Goal: Task Accomplishment & Management: Use online tool/utility

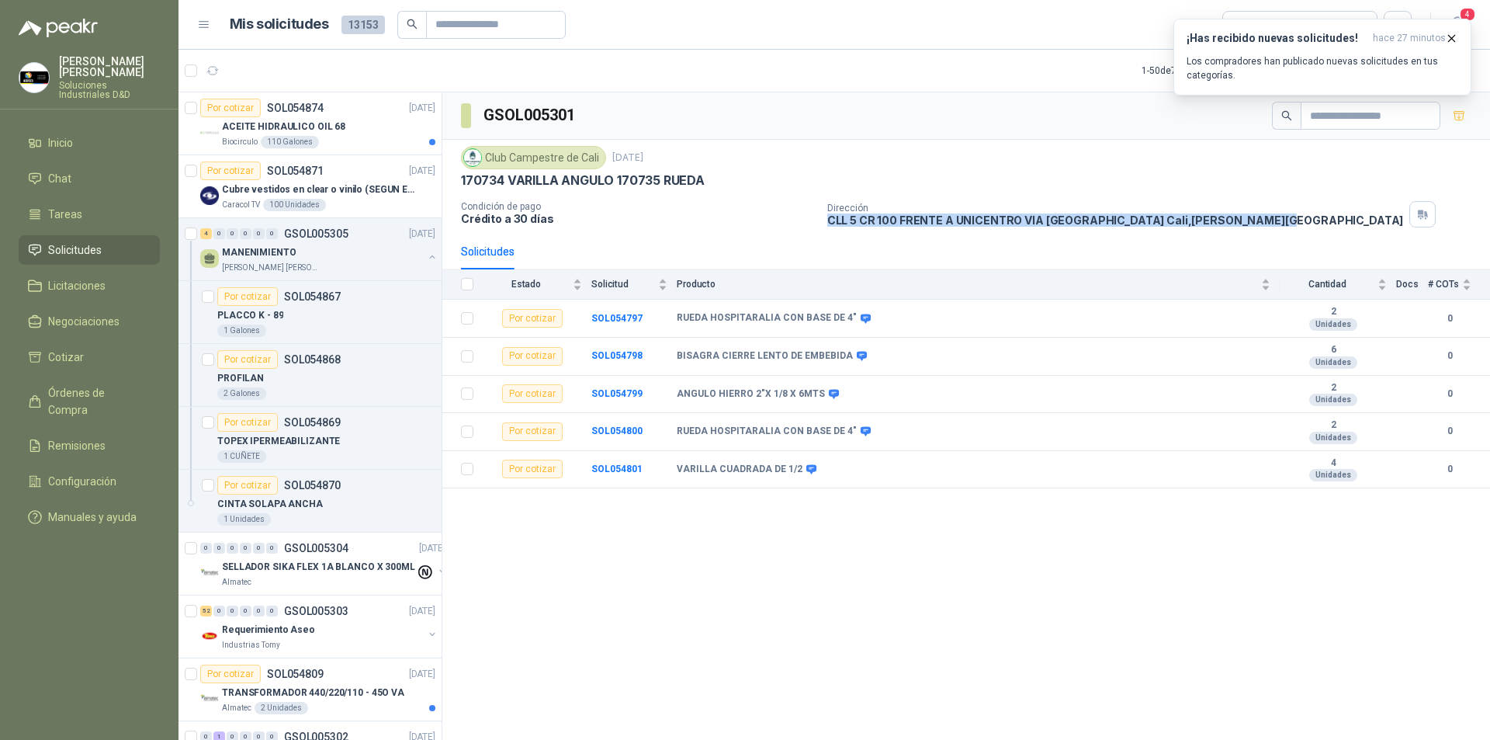
scroll to position [869, 0]
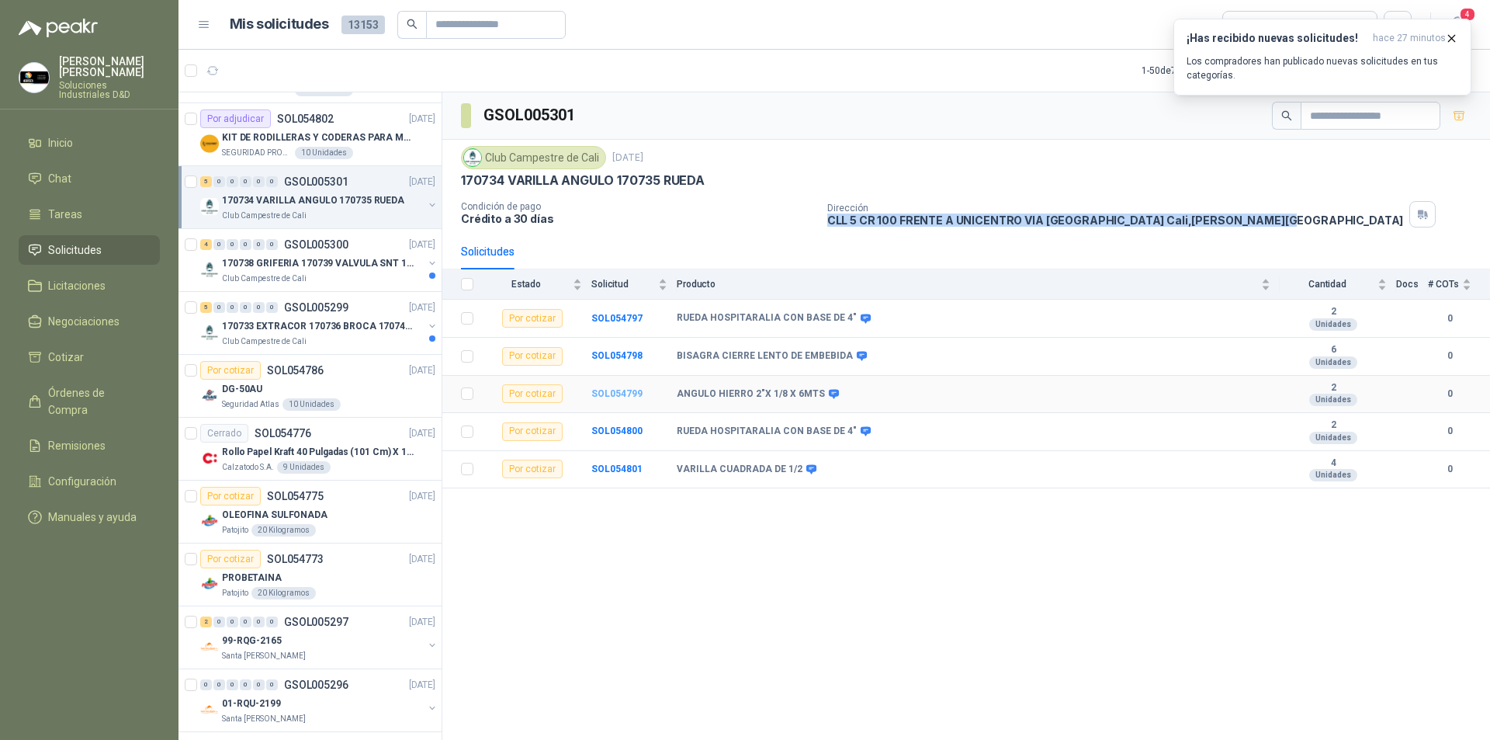
click at [605, 390] on b "SOL054799" at bounding box center [617, 393] width 51 height 11
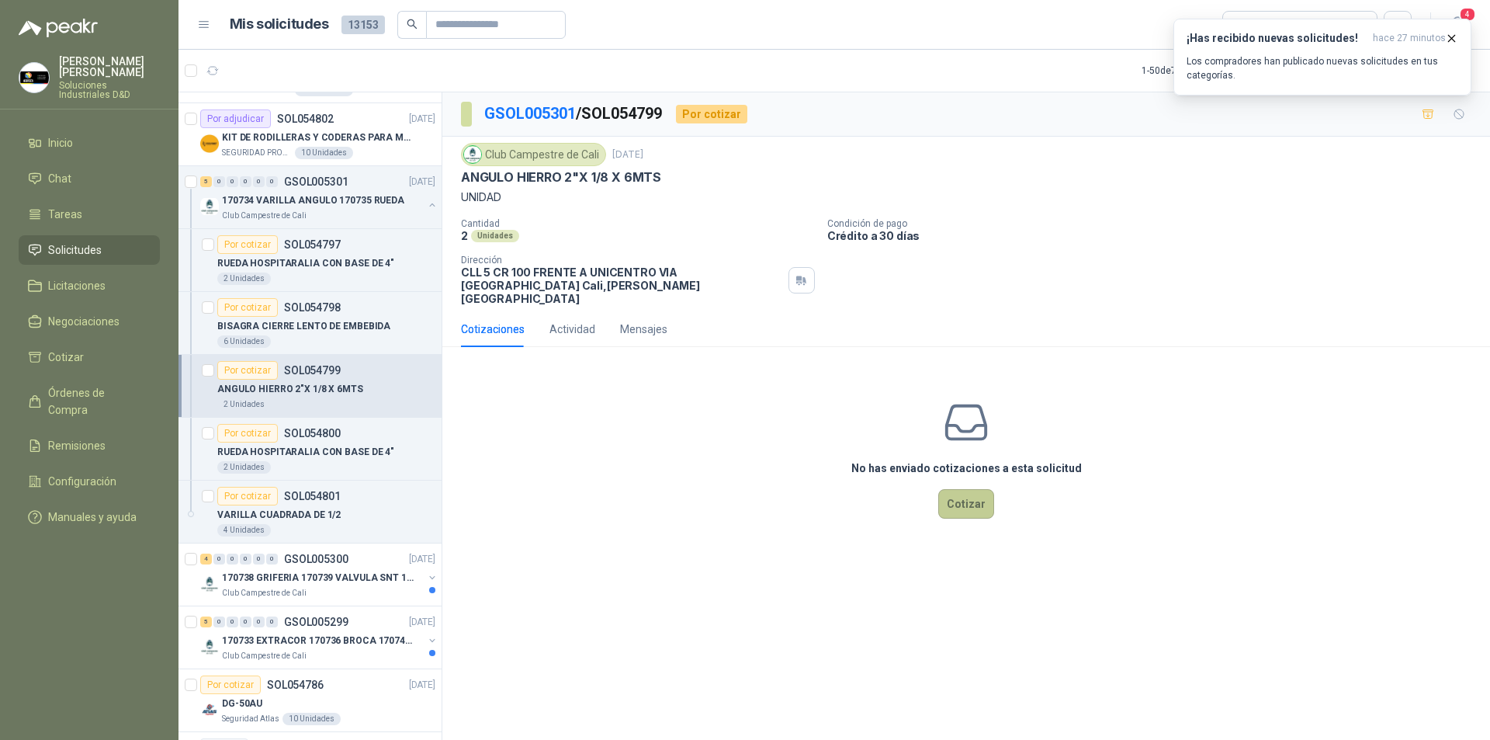
click at [958, 496] on button "Cotizar" at bounding box center [967, 503] width 56 height 29
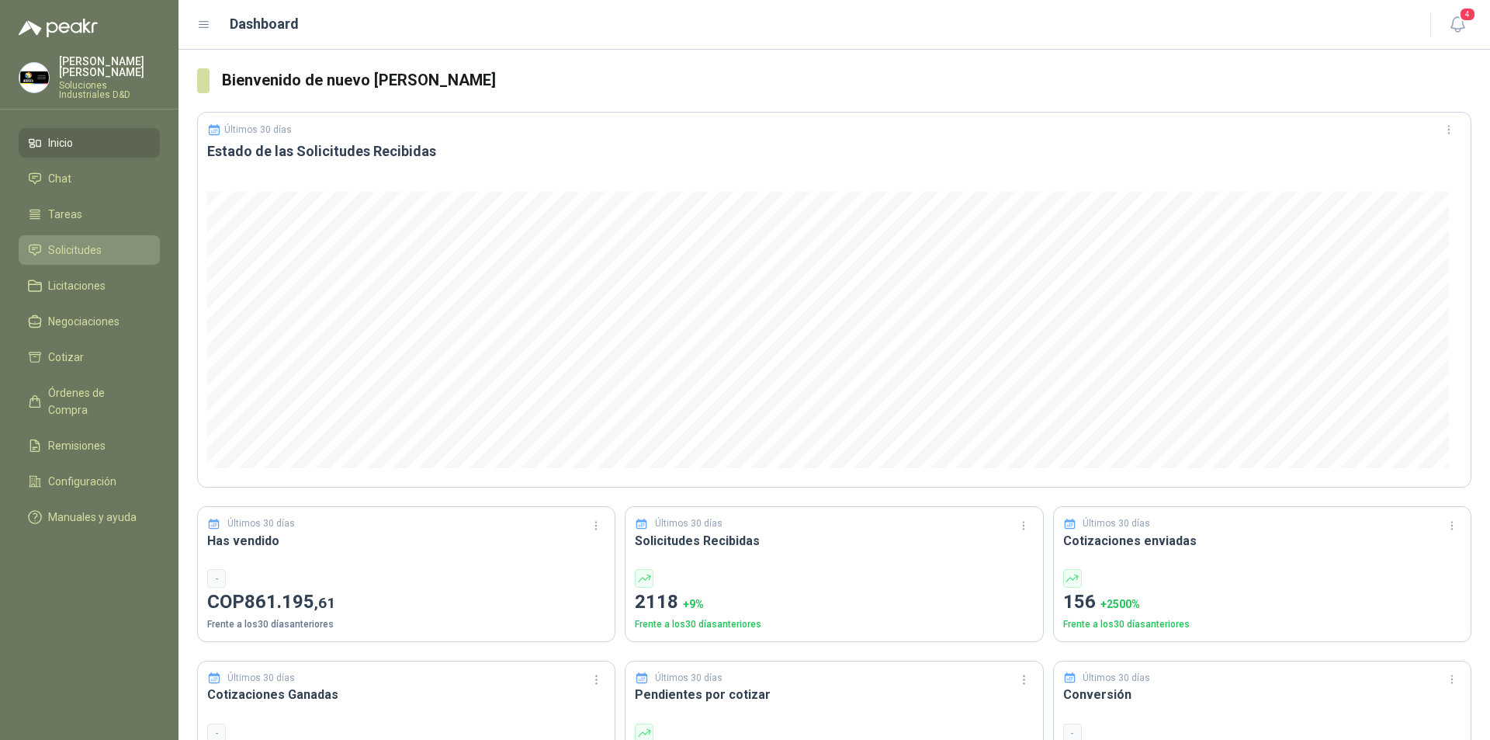
click at [63, 241] on span "Solicitudes" at bounding box center [75, 249] width 54 height 17
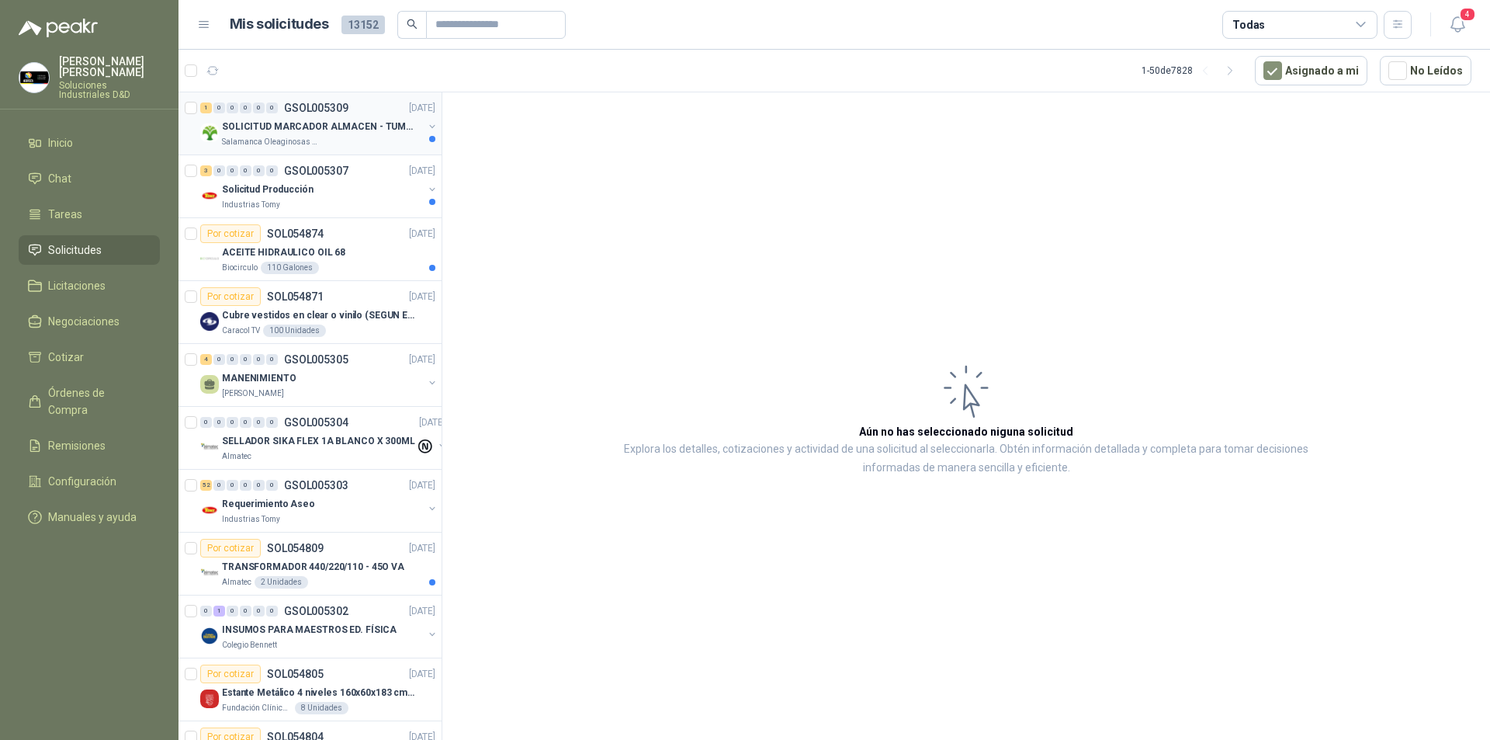
click at [284, 130] on p "SOLICITUD MARCADOR ALMACEN - TUMACO" at bounding box center [318, 127] width 193 height 15
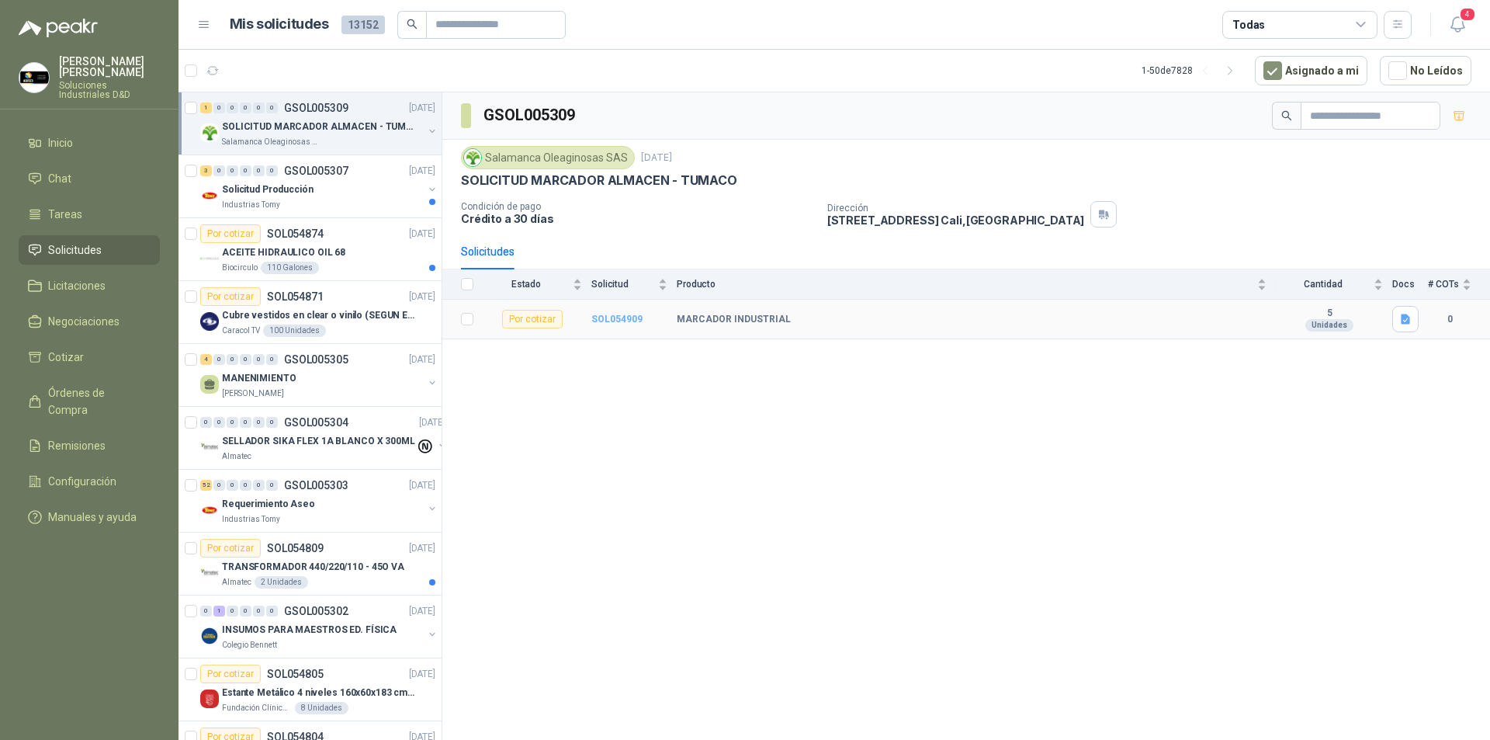
click at [622, 321] on b "SOL054909" at bounding box center [617, 319] width 51 height 11
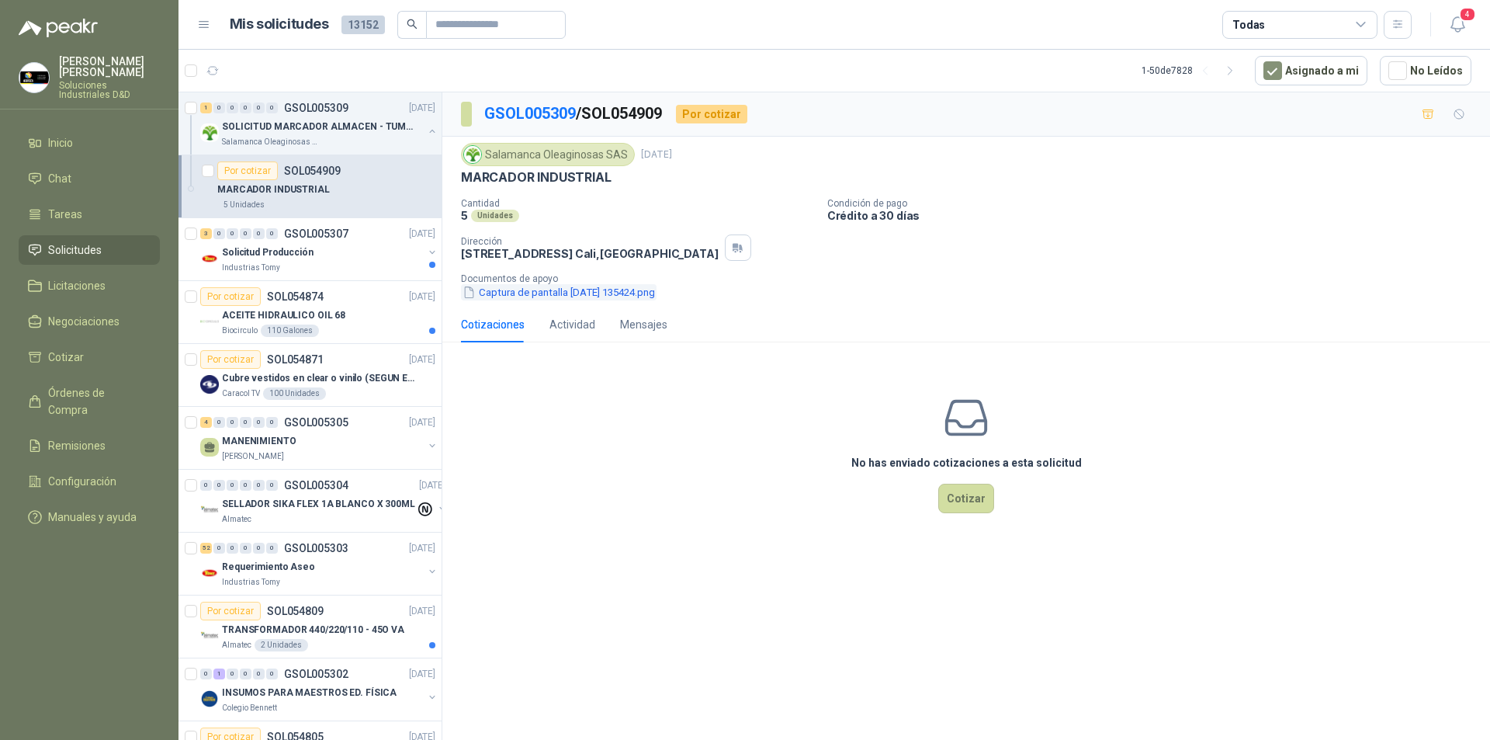
click at [572, 290] on button "Captura de pantalla 2025-09-04 135424.png" at bounding box center [559, 292] width 196 height 16
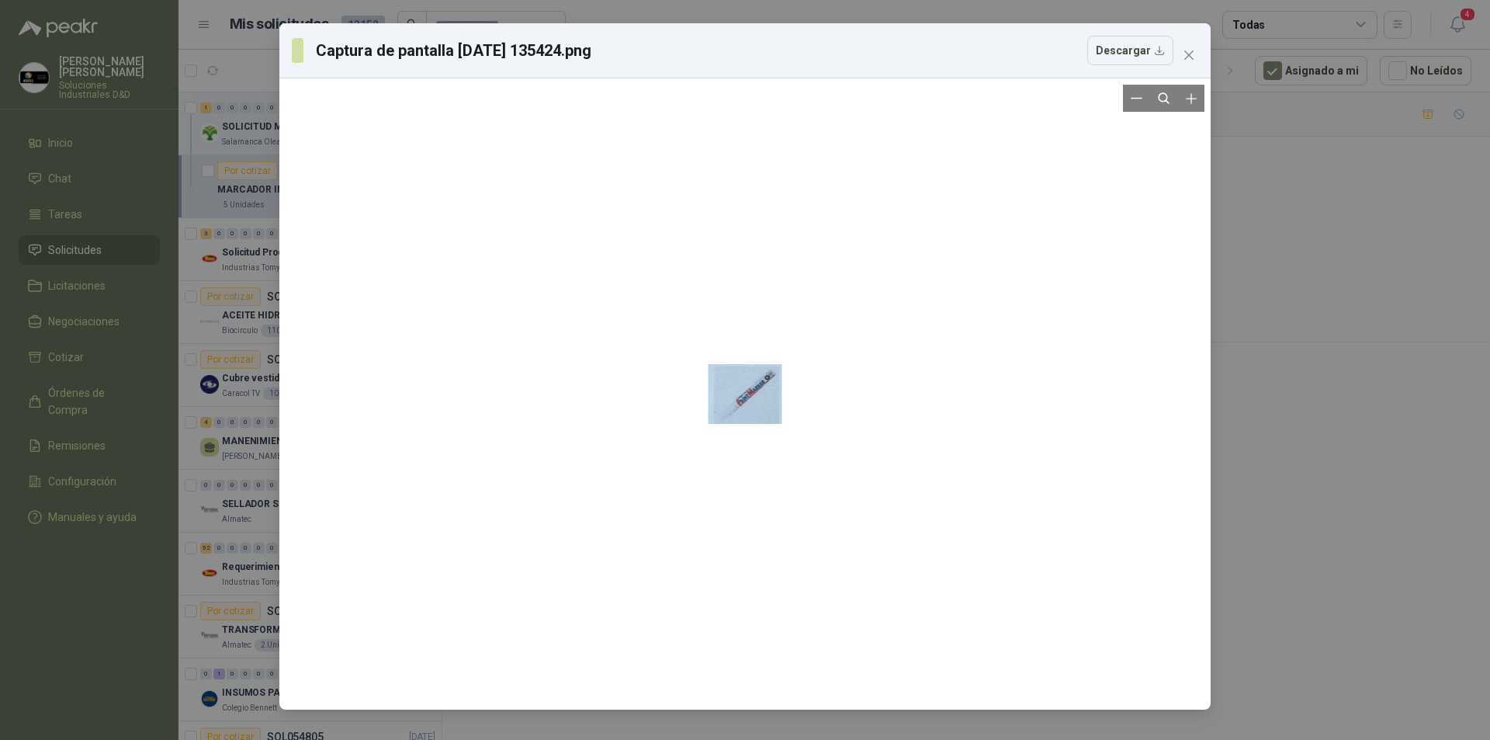
click at [754, 412] on div at bounding box center [746, 394] width 74 height 619
click at [1185, 56] on icon "close" at bounding box center [1189, 55] width 12 height 12
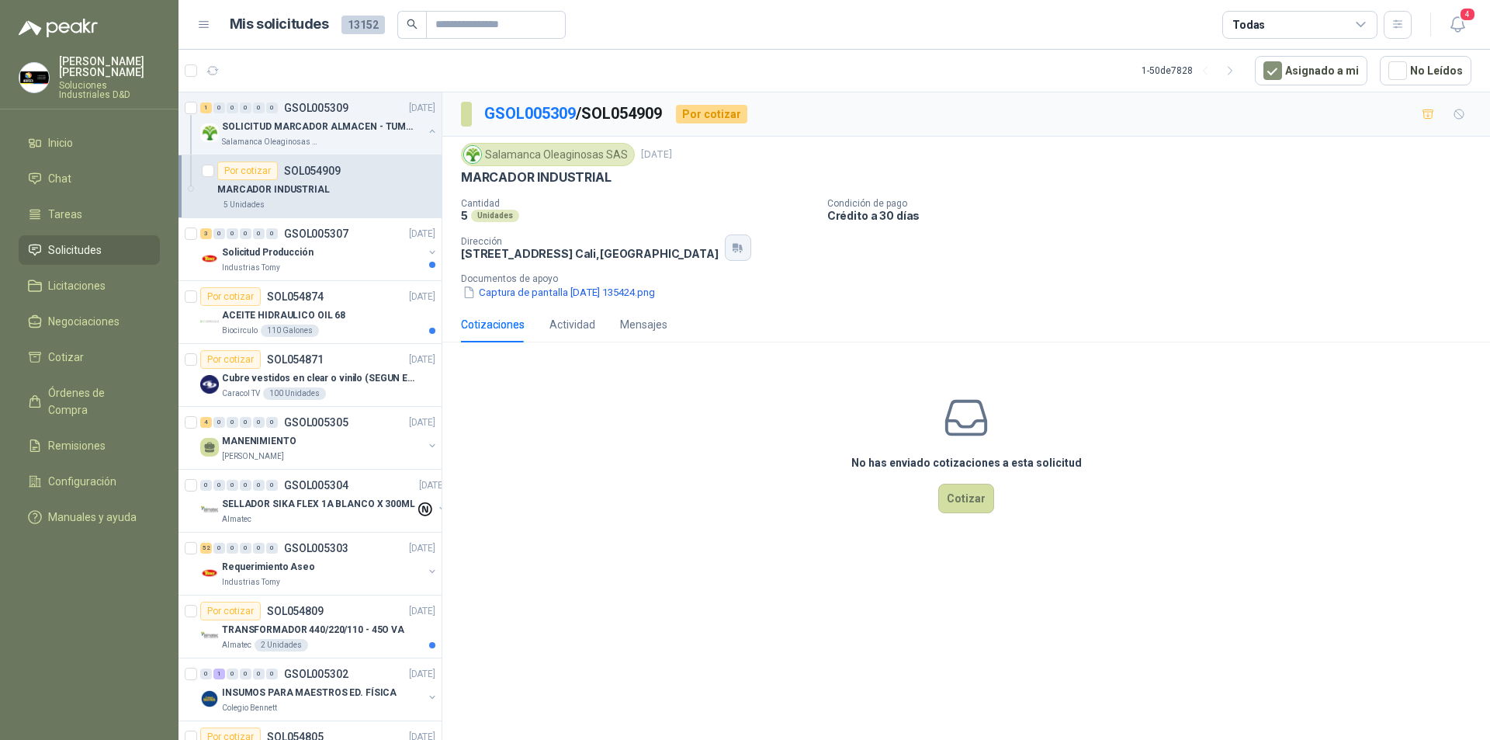
click at [725, 240] on button "button" at bounding box center [738, 247] width 26 height 26
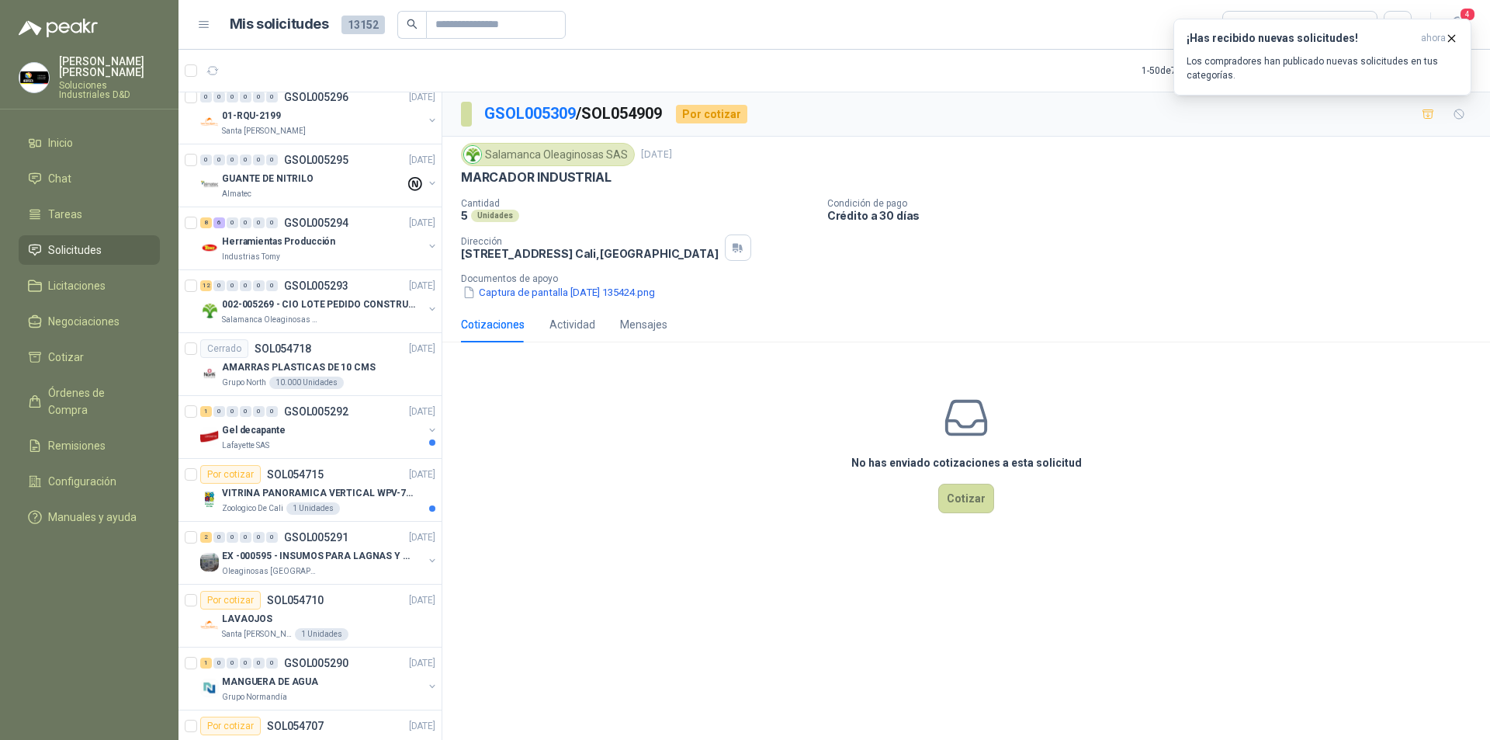
scroll to position [1402, 0]
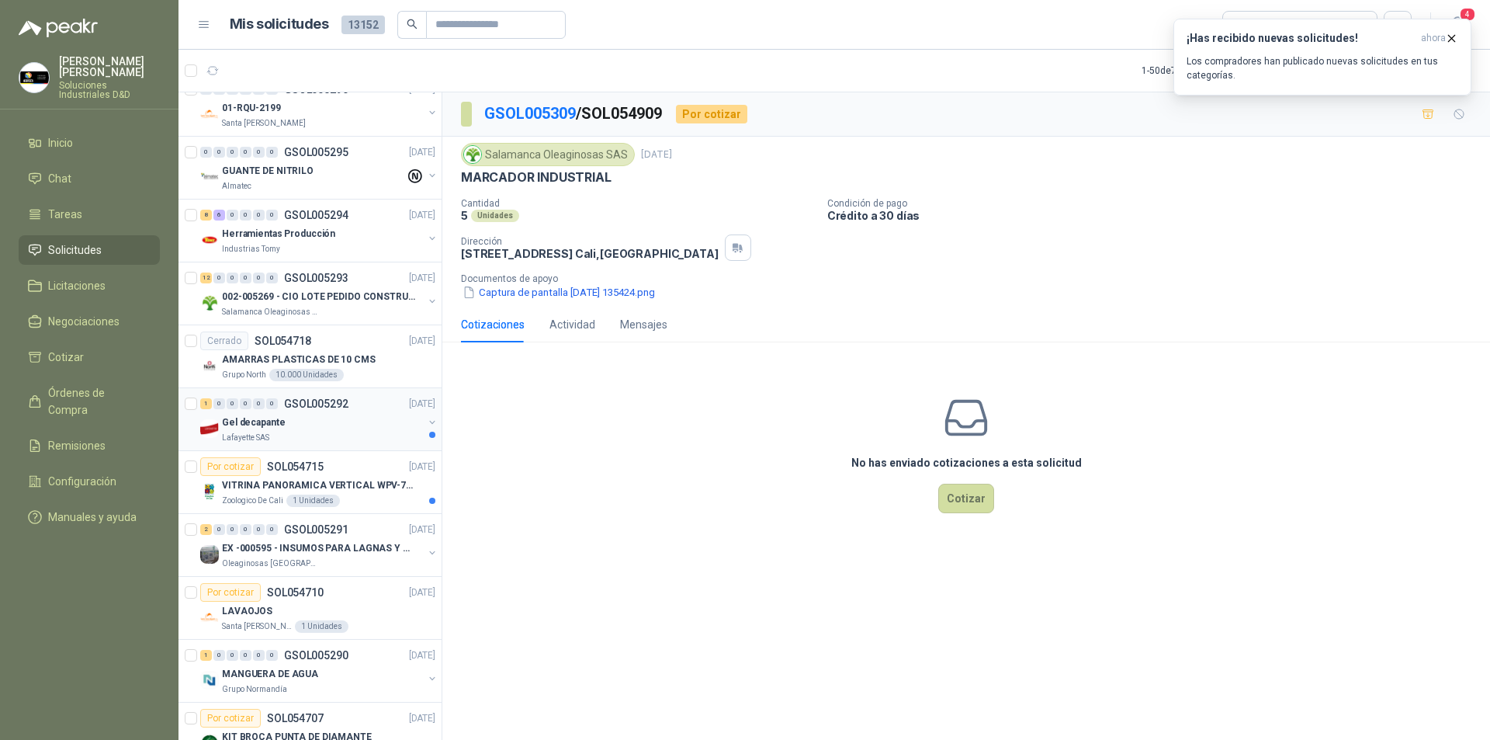
click at [263, 420] on p "Gel decapante" at bounding box center [253, 422] width 63 height 15
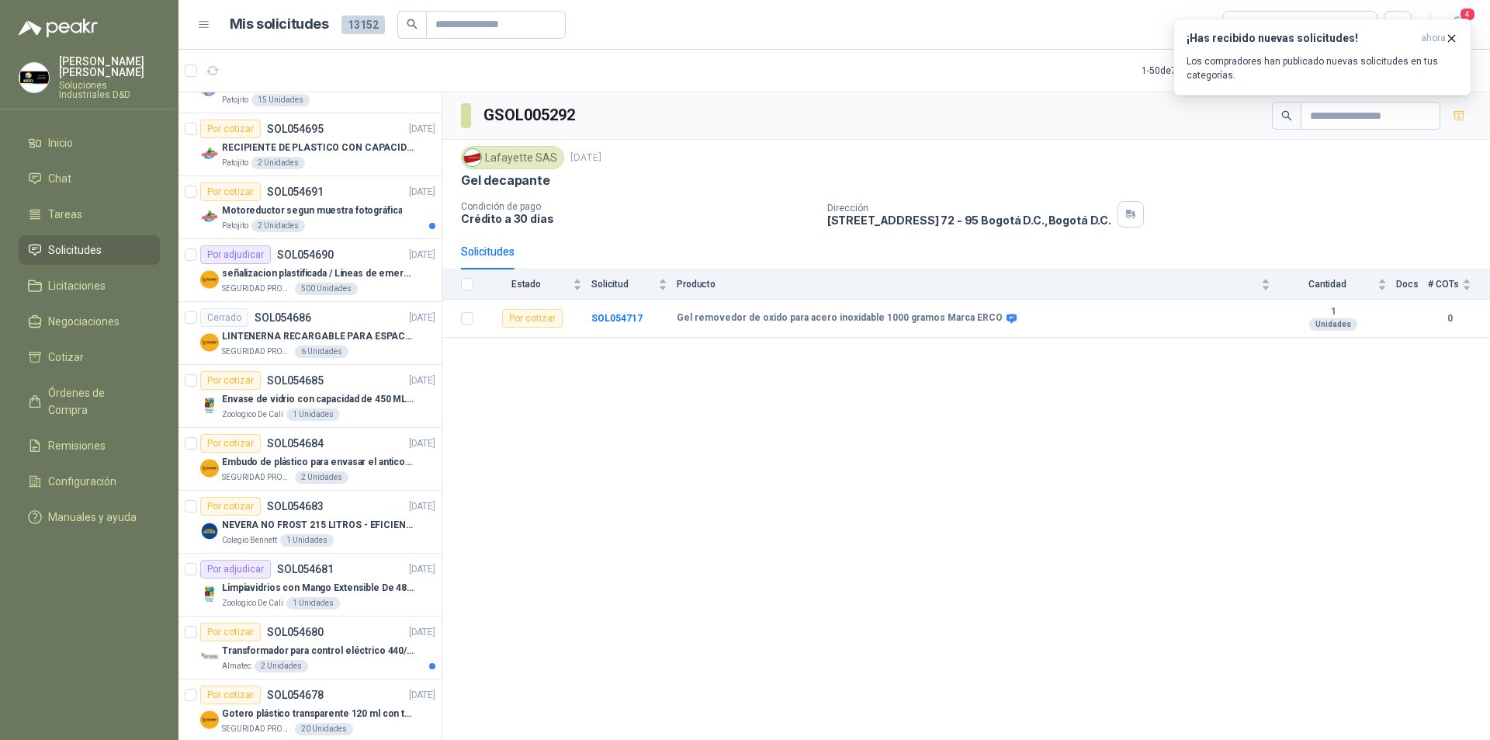
scroll to position [2326, 0]
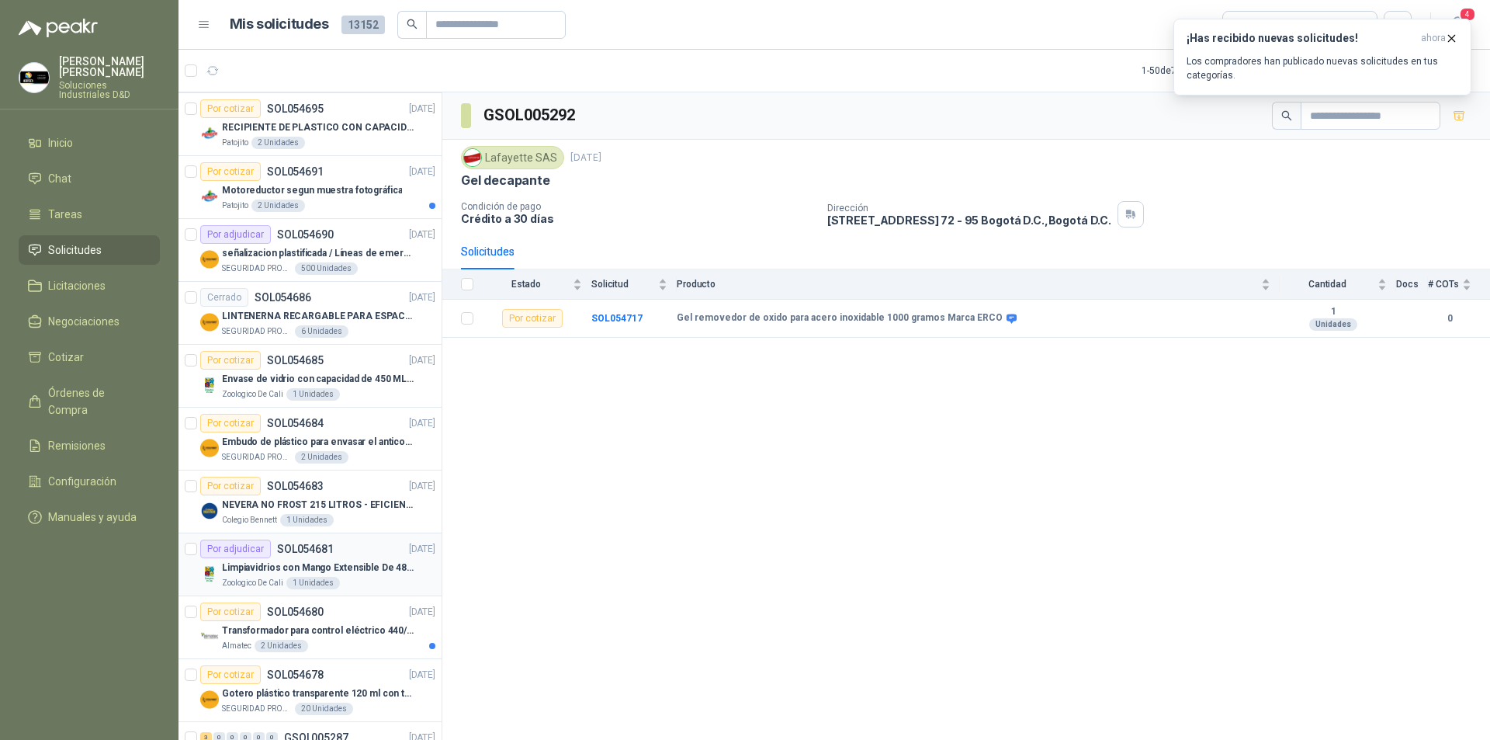
click at [348, 563] on p "Limpiavidrios con Mango Extensible De 48 a 78 cm" at bounding box center [318, 567] width 193 height 15
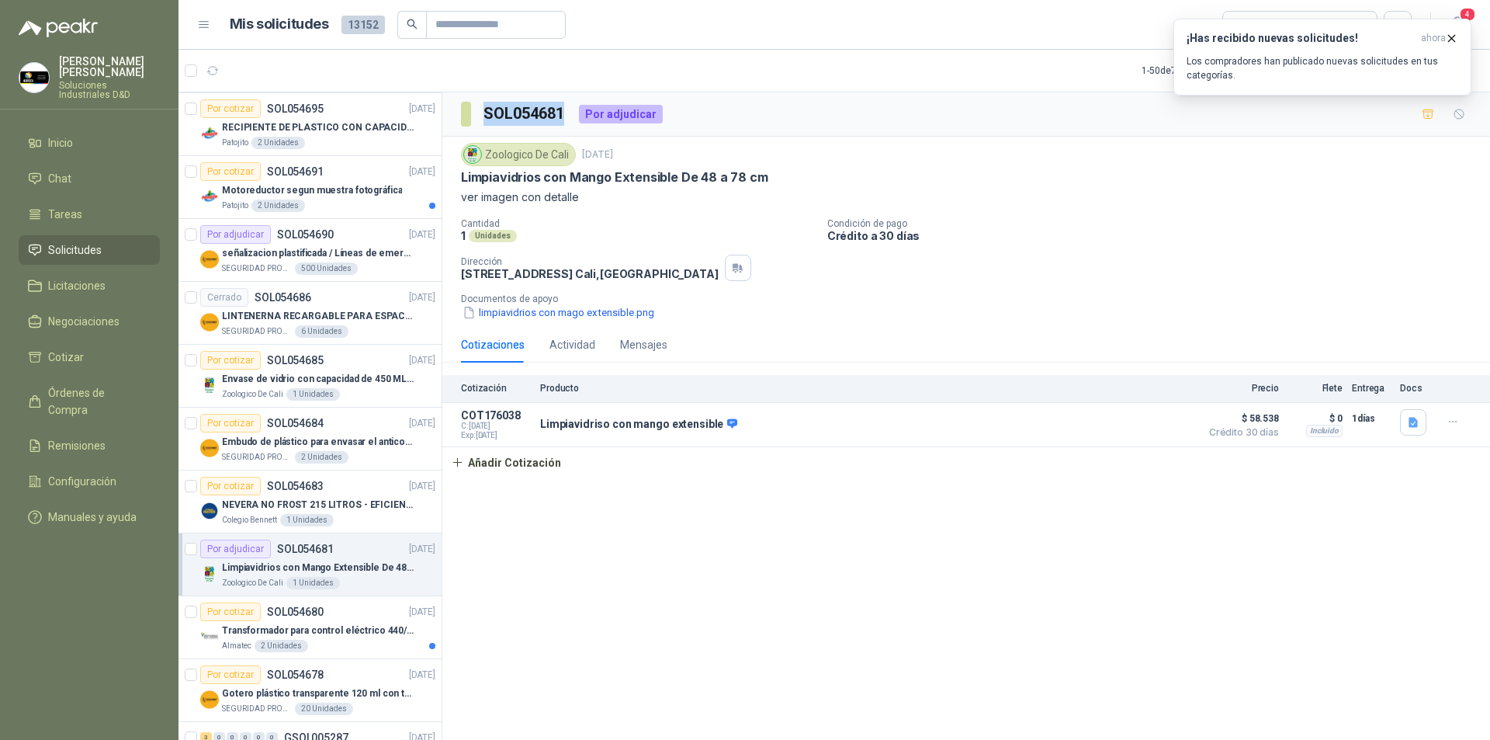
drag, startPoint x: 484, startPoint y: 114, endPoint x: 566, endPoint y: 112, distance: 81.5
click at [566, 112] on h3 "SOL054681" at bounding box center [525, 114] width 83 height 24
copy h3 "SOL054681"
